Goal: Task Accomplishment & Management: Manage account settings

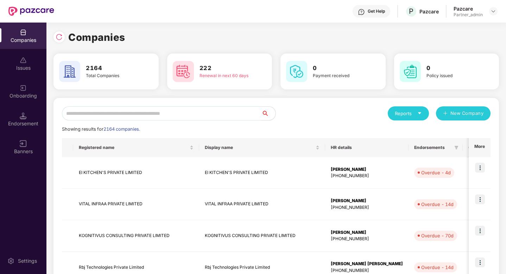
click at [134, 113] on input "text" at bounding box center [162, 113] width 200 height 14
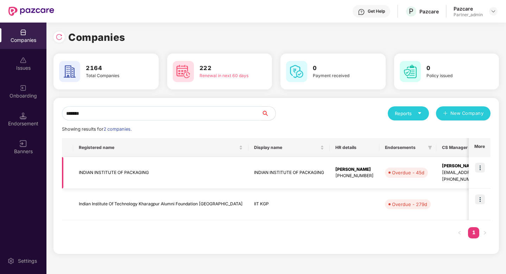
type input "******"
click at [484, 165] on img at bounding box center [480, 168] width 10 height 10
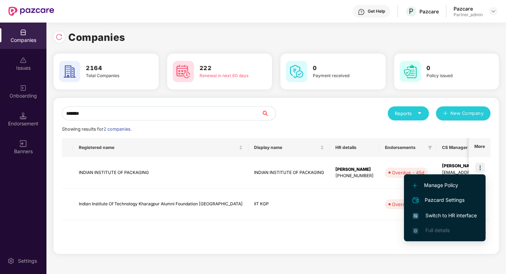
click at [455, 217] on span "Switch to HR interface" at bounding box center [445, 216] width 64 height 8
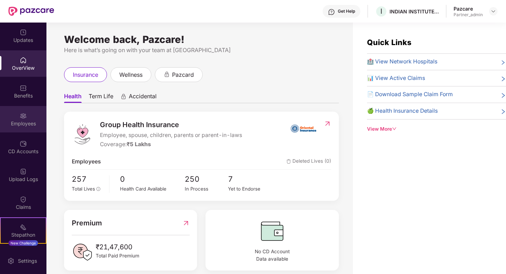
click at [26, 115] on div "Employees" at bounding box center [23, 119] width 46 height 26
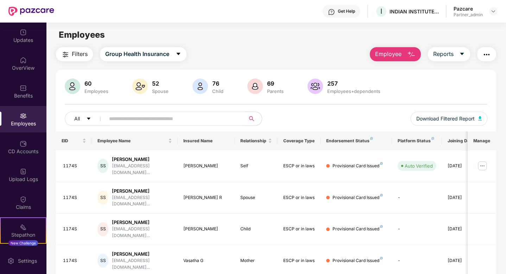
click at [488, 54] on img "button" at bounding box center [487, 54] width 8 height 8
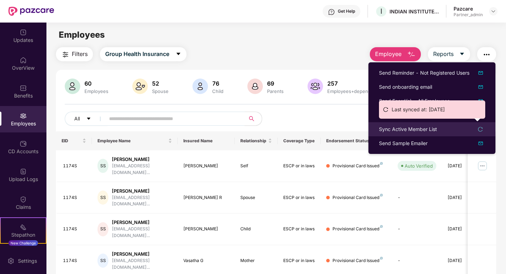
click at [406, 129] on div "Sync Active Member List" at bounding box center [408, 129] width 58 height 8
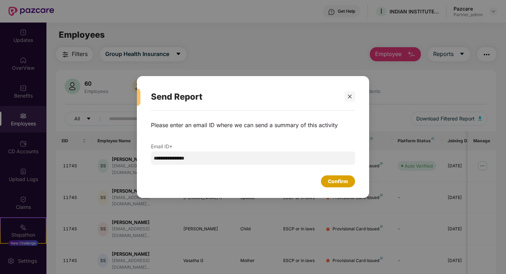
click at [345, 183] on div "Confirm" at bounding box center [338, 181] width 20 height 8
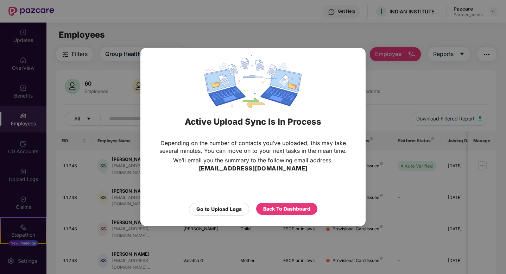
click at [172, 20] on div "Active Upload Sync Is In Process Depending on the number of contacts you’ve upl…" at bounding box center [253, 137] width 506 height 274
click at [219, 213] on div "Go to Upload Logs" at bounding box center [219, 209] width 60 height 13
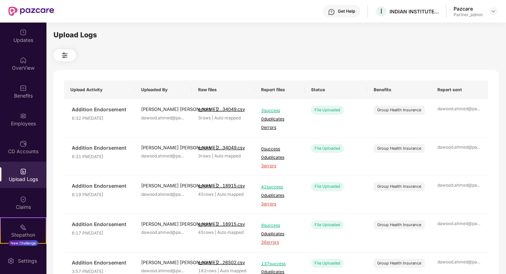
click at [69, 58] on button at bounding box center [65, 55] width 23 height 12
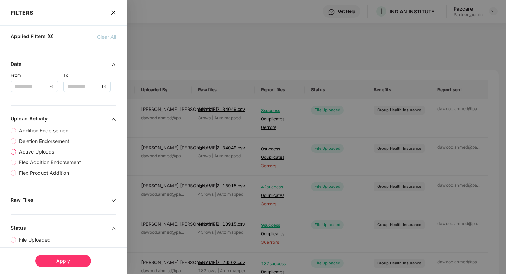
click at [44, 149] on span "Active Uploads" at bounding box center [36, 152] width 41 height 8
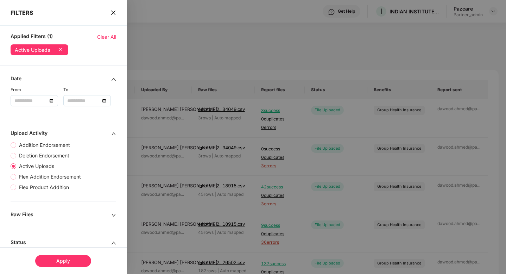
click at [56, 261] on div "Apply" at bounding box center [63, 261] width 56 height 12
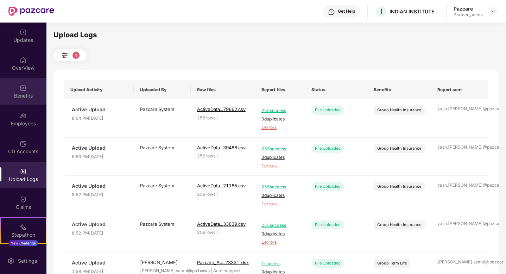
click at [26, 96] on div "Benefits" at bounding box center [23, 95] width 46 height 7
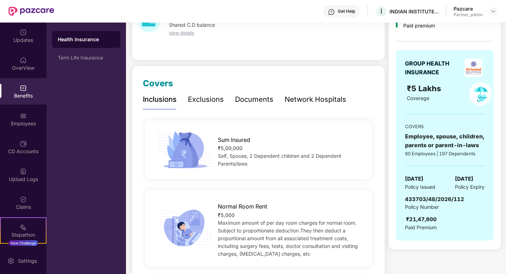
scroll to position [52, 0]
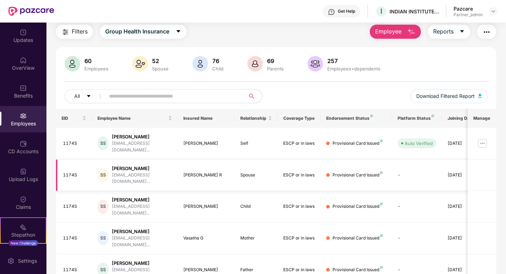
scroll to position [52, 0]
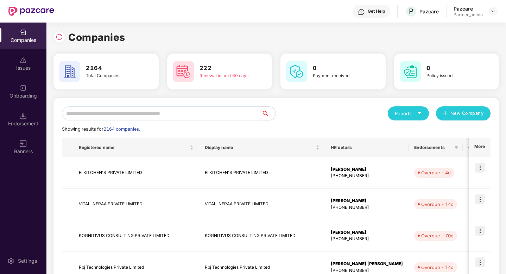
click at [138, 117] on input "text" at bounding box center [162, 113] width 200 height 14
paste input "**********"
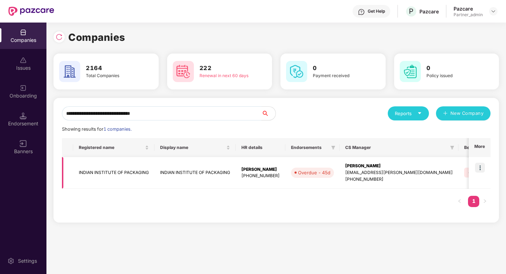
type input "**********"
click at [481, 164] on img at bounding box center [480, 168] width 10 height 10
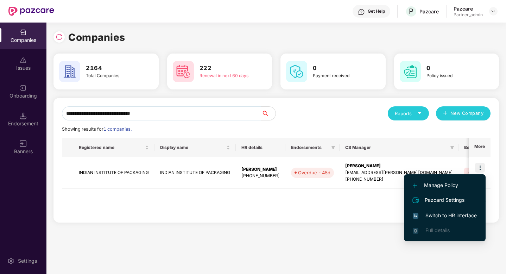
click at [451, 217] on span "Switch to HR interface" at bounding box center [445, 216] width 64 height 8
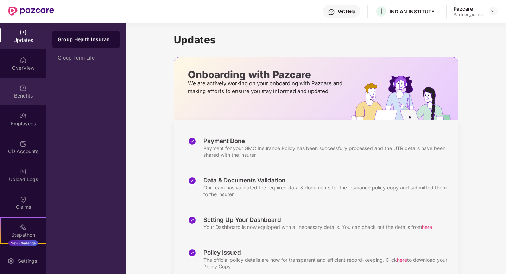
click at [23, 92] on div "Benefits" at bounding box center [23, 91] width 46 height 26
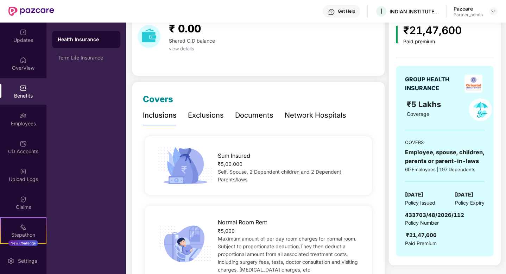
scroll to position [42, 0]
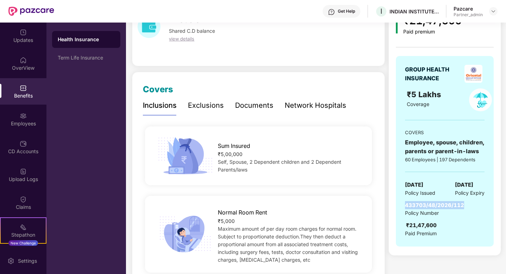
drag, startPoint x: 406, startPoint y: 205, endPoint x: 466, endPoint y: 209, distance: 61.0
click at [466, 209] on div "433703/48/2026/112 Policy Number ₹21,47,600 Paid Premium" at bounding box center [445, 219] width 80 height 36
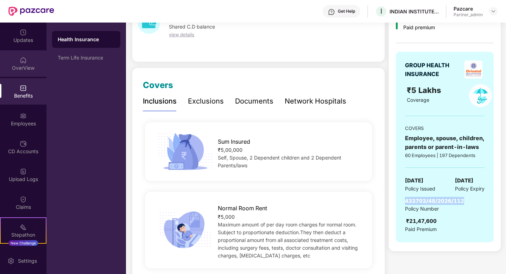
scroll to position [0, 0]
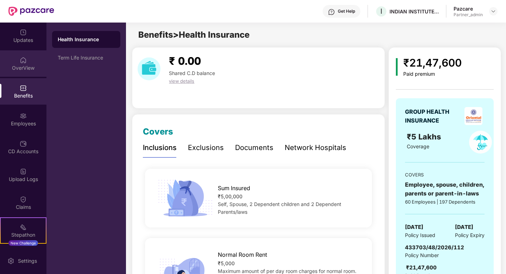
click at [22, 66] on div "OverView" at bounding box center [23, 67] width 46 height 7
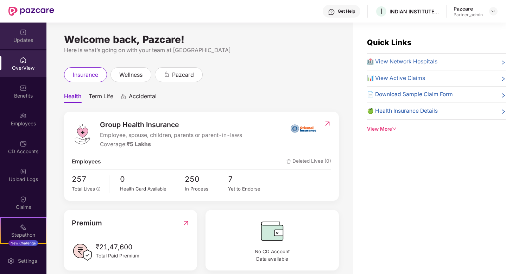
click at [27, 44] on div "Updates" at bounding box center [23, 36] width 46 height 26
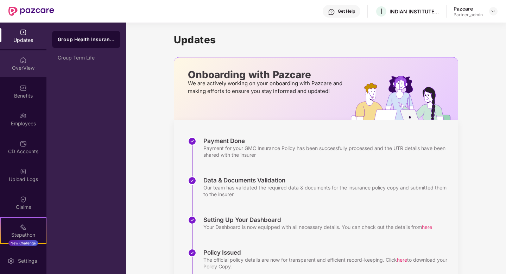
click at [21, 74] on div "OverView" at bounding box center [23, 63] width 46 height 26
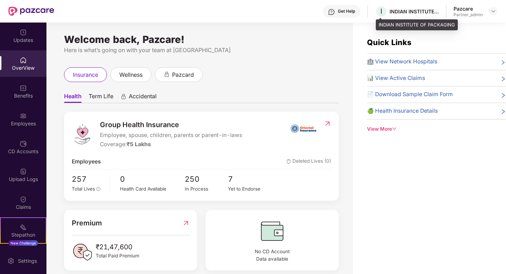
click at [434, 12] on div "INDIAN INSTITUTE OF PACKAGING" at bounding box center [414, 11] width 49 height 7
copy div "INDIAN INSTITUTE OF PACKAGING"
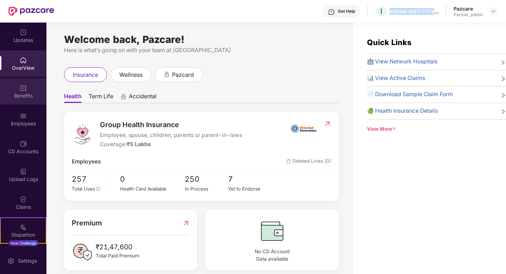
click at [23, 88] on img at bounding box center [23, 87] width 7 height 7
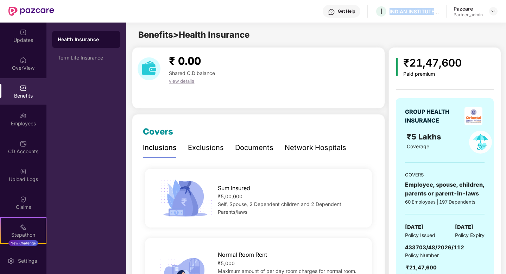
click at [422, 246] on span "433703/48/2026/112" at bounding box center [434, 247] width 59 height 7
copy span "433703/48/2026/112"
